Goal: Check status

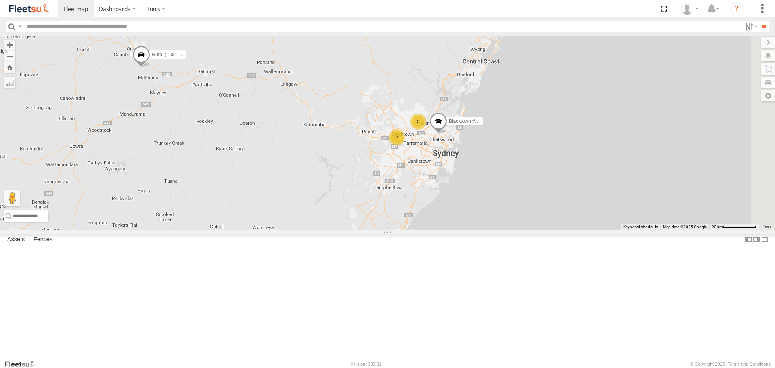
drag, startPoint x: 580, startPoint y: 165, endPoint x: 485, endPoint y: 138, distance: 98.6
click at [485, 138] on div "2 Rural (T08 - [PERSON_NAME]) 2 Blacktown #2 (T05 - [PERSON_NAME])" at bounding box center [387, 133] width 775 height 194
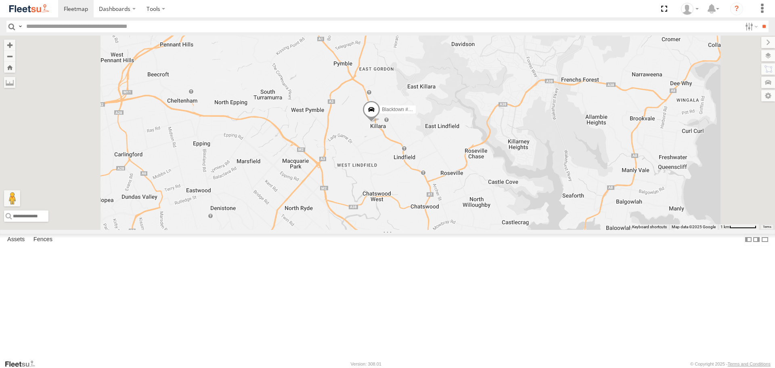
drag, startPoint x: 512, startPoint y: 234, endPoint x: 547, endPoint y: 208, distance: 43.3
click at [547, 209] on div "Rural (T08 - [PERSON_NAME]) Blacktown #2 (T05 - [PERSON_NAME]) Blacktown #1 (T0…" at bounding box center [387, 133] width 775 height 194
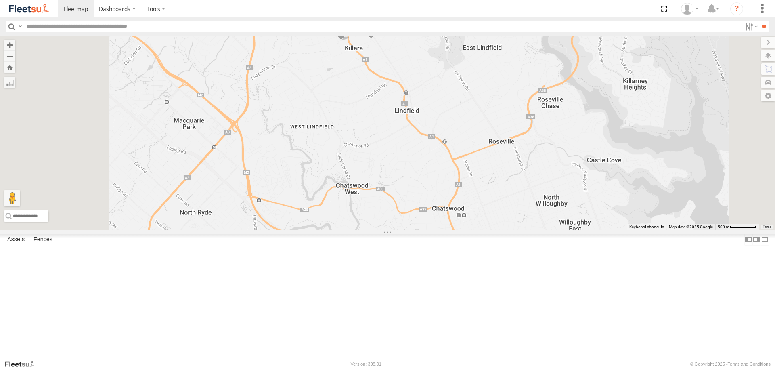
drag, startPoint x: 482, startPoint y: 186, endPoint x: 533, endPoint y: 111, distance: 90.7
click at [533, 111] on div "Rural (T08 - [PERSON_NAME]) Blacktown #2 (T05 - [PERSON_NAME]) Blacktown #1 (T0…" at bounding box center [387, 133] width 775 height 194
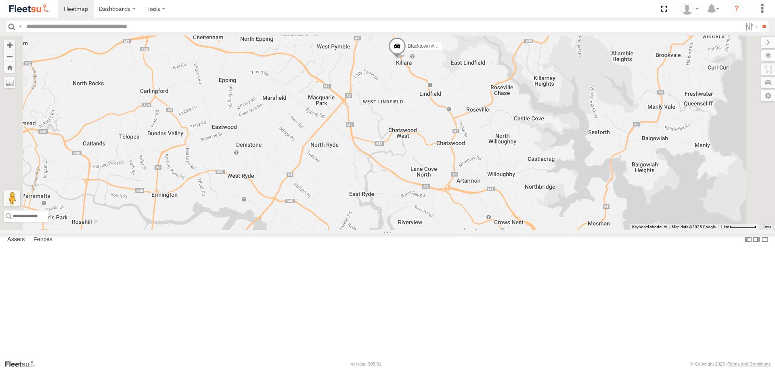
drag, startPoint x: 497, startPoint y: 126, endPoint x: 501, endPoint y: 157, distance: 31.3
click at [501, 157] on div "Rural (T08 - [PERSON_NAME]) Blacktown #2 (T05 - [PERSON_NAME]) Blacktown #1 (T0…" at bounding box center [387, 133] width 775 height 194
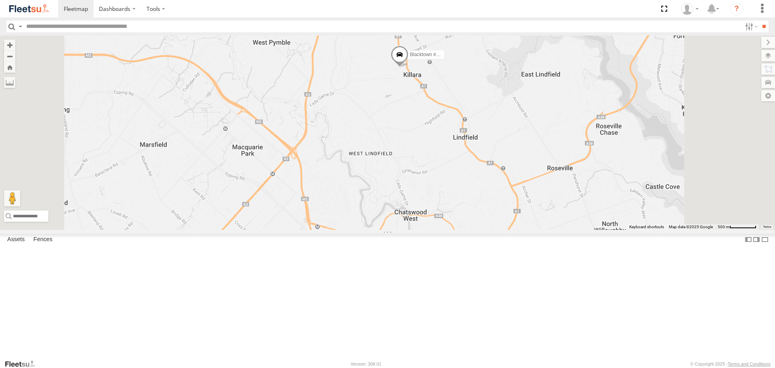
drag, startPoint x: 503, startPoint y: 156, endPoint x: 511, endPoint y: 200, distance: 45.1
click at [511, 200] on div "Rural (T08 - [PERSON_NAME]) Blacktown #2 (T05 - [PERSON_NAME]) Blacktown #1 (T0…" at bounding box center [387, 133] width 775 height 194
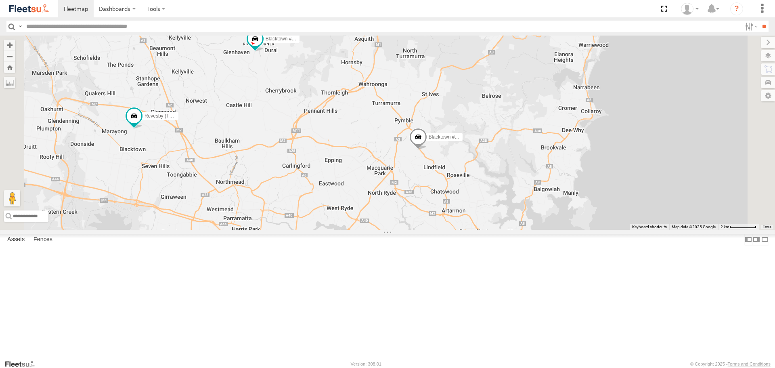
drag, startPoint x: 508, startPoint y: 220, endPoint x: 513, endPoint y: 240, distance: 20.9
click at [513, 229] on div "Rural (T08 - [PERSON_NAME]) Blacktown #2 (T05 - [PERSON_NAME]) Blacktown #1 (T0…" at bounding box center [387, 133] width 775 height 194
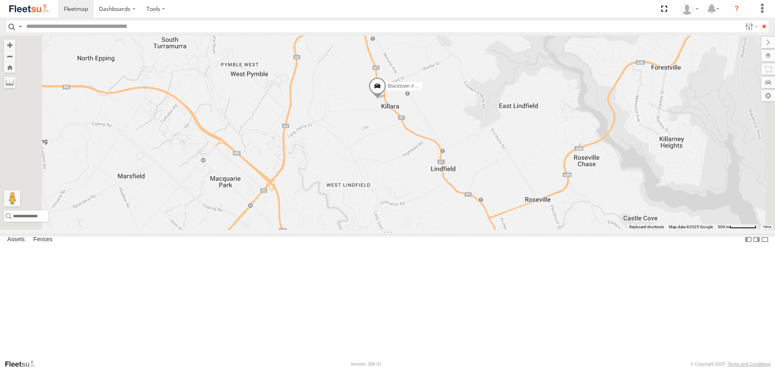
drag, startPoint x: 508, startPoint y: 167, endPoint x: 465, endPoint y: 248, distance: 91.5
click at [465, 229] on div "Rural (T08 - [PERSON_NAME]) Blacktown #2 (T05 - [PERSON_NAME]) Blacktown #1 (T0…" at bounding box center [387, 133] width 775 height 194
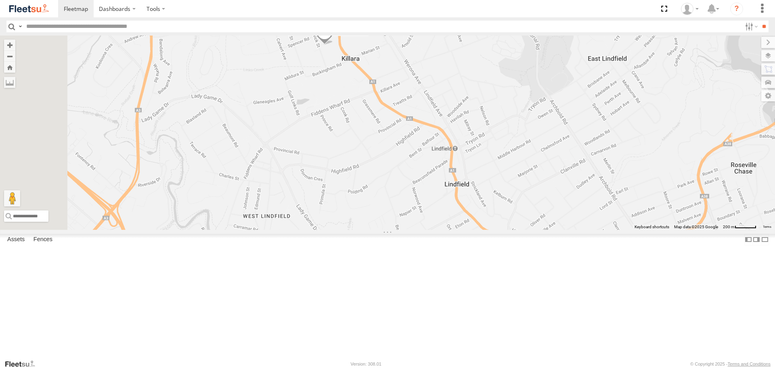
drag, startPoint x: 499, startPoint y: 213, endPoint x: 519, endPoint y: 164, distance: 53.0
click at [519, 164] on div "Rural (T08 - [PERSON_NAME]) Blacktown #2 (T05 - [PERSON_NAME]) Blacktown #1 (T0…" at bounding box center [387, 133] width 775 height 194
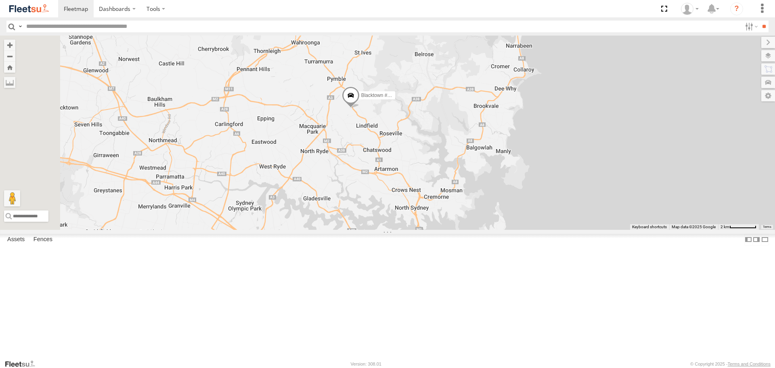
drag, startPoint x: 364, startPoint y: 157, endPoint x: 412, endPoint y: 178, distance: 52.6
click at [412, 178] on div "Rural (T08 - [PERSON_NAME]) Blacktown #2 (T05 - [PERSON_NAME]) Blacktown #1 (T0…" at bounding box center [387, 133] width 775 height 194
